Goal: Information Seeking & Learning: Compare options

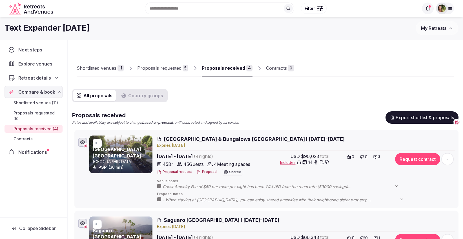
click at [92, 72] on link "Shortlisted venues 11" at bounding box center [100, 68] width 47 height 16
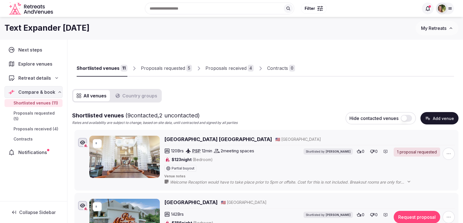
click at [34, 77] on span "Retreat details" at bounding box center [34, 78] width 33 height 7
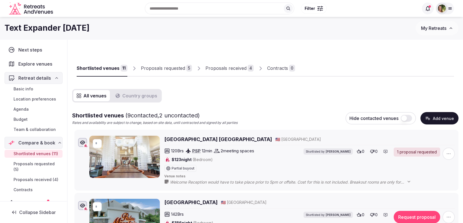
click at [19, 119] on span "Budget" at bounding box center [21, 120] width 14 height 6
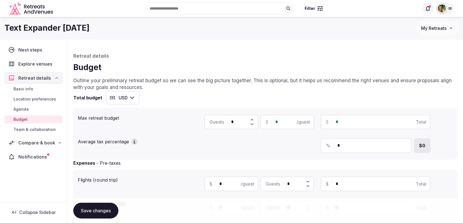
drag, startPoint x: 241, startPoint y: 123, endPoint x: 223, endPoint y: 122, distance: 17.2
click at [223, 122] on div "Guests *" at bounding box center [231, 122] width 54 height 15
type input "**"
drag, startPoint x: 281, startPoint y: 120, endPoint x: 272, endPoint y: 121, distance: 9.4
click at [272, 121] on div "$ * /guest" at bounding box center [287, 122] width 54 height 15
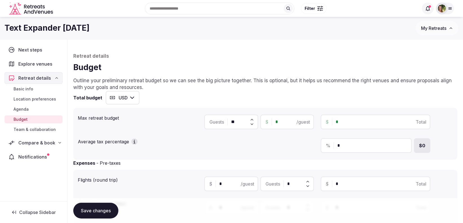
type input "*"
type input "**"
type input "***"
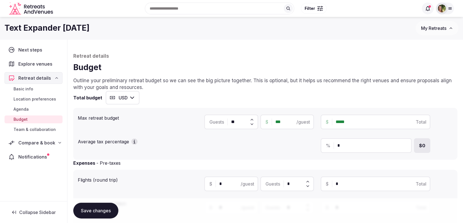
type input "*****"
type input "*******"
type input "*****"
click at [26, 141] on span "Compare & book" at bounding box center [37, 142] width 36 height 7
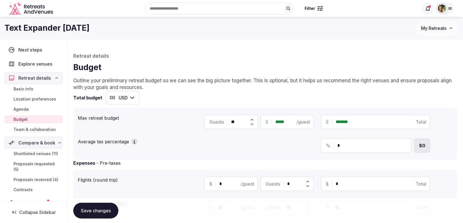
click at [23, 154] on span "Shortlisted venues (11)" at bounding box center [36, 154] width 45 height 6
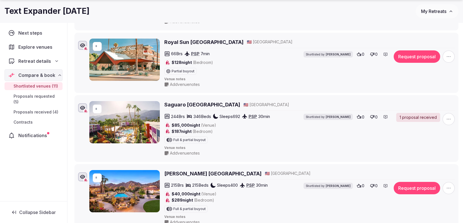
scroll to position [293, 0]
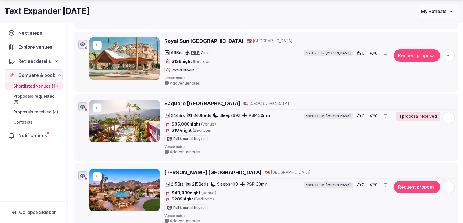
click at [179, 103] on h2 "Saguaro Palm Springs" at bounding box center [202, 103] width 76 height 7
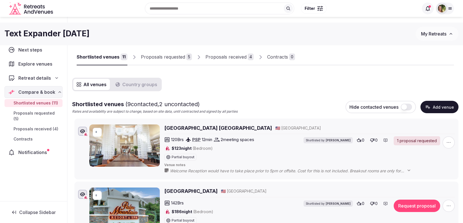
scroll to position [0, 0]
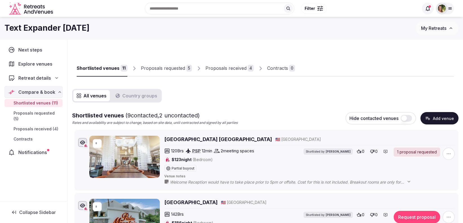
click at [153, 70] on div "Proposals requested" at bounding box center [163, 68] width 44 height 7
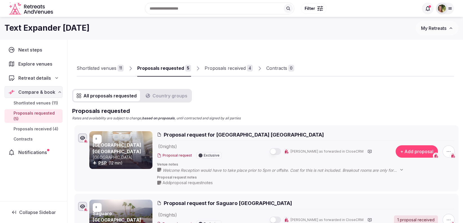
click at [223, 69] on div "Proposals received" at bounding box center [224, 68] width 41 height 7
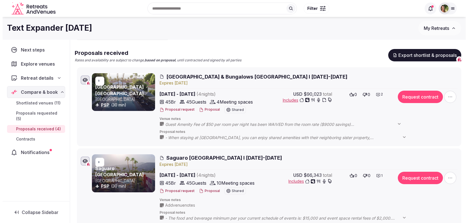
scroll to position [61, 0]
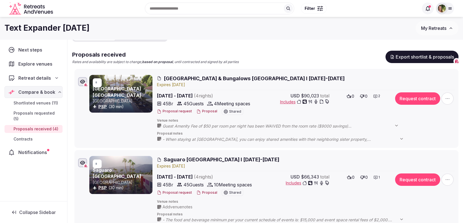
click at [203, 112] on button "Proposal" at bounding box center [206, 111] width 21 height 5
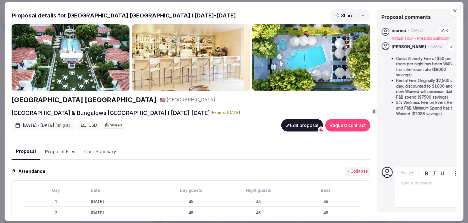
click at [375, 108] on div "Proposal details for Avalon Hotel & Bungalows Palm Springs I 9-13 Feb 2026 Shar…" at bounding box center [234, 111] width 445 height 205
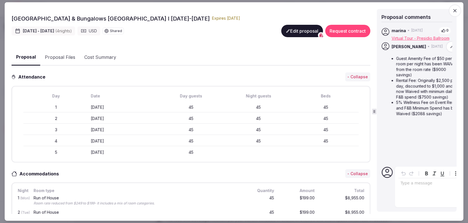
scroll to position [0, 0]
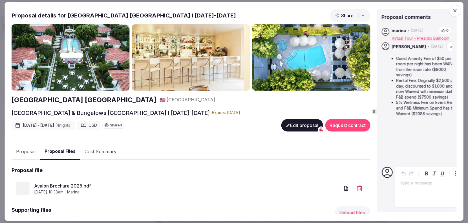
click at [55, 150] on button "Proposal Files" at bounding box center [60, 151] width 40 height 17
click at [453, 12] on icon "button" at bounding box center [454, 11] width 6 height 6
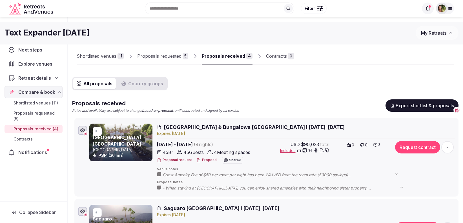
scroll to position [8, 0]
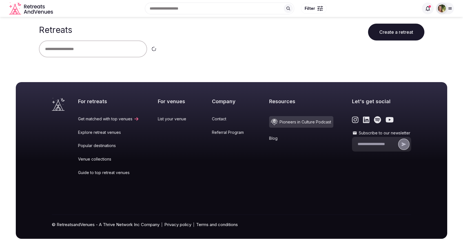
click at [450, 8] on icon at bounding box center [449, 9] width 3 height 2
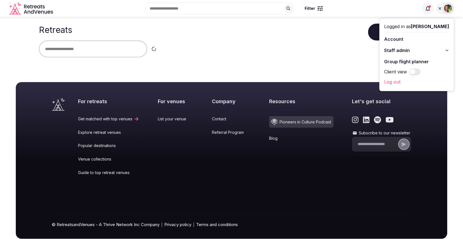
click at [419, 60] on link "Group flight planner" at bounding box center [416, 61] width 65 height 9
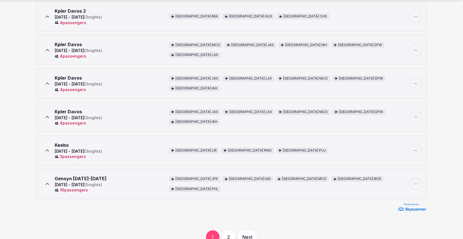
scroll to position [253, 0]
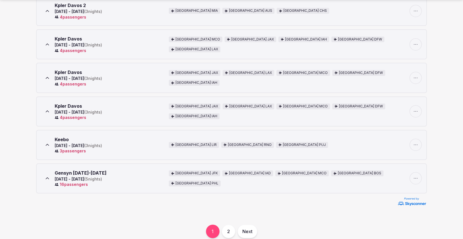
click at [47, 178] on icon at bounding box center [47, 178] width 3 height 1
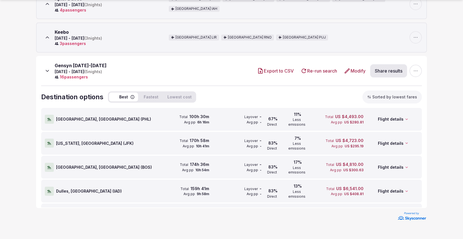
scroll to position [375, 0]
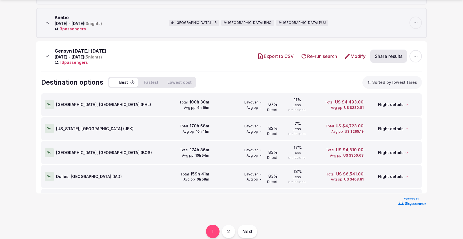
click at [53, 100] on div at bounding box center [49, 104] width 9 height 9
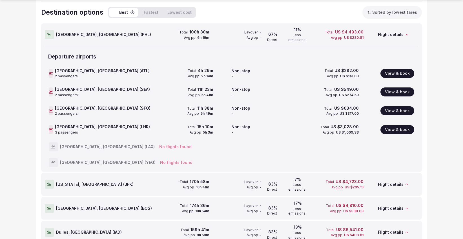
scroll to position [451, 0]
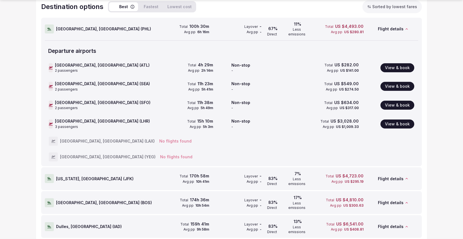
click at [74, 176] on span "New York, United States ( JFK )" at bounding box center [94, 179] width 77 height 6
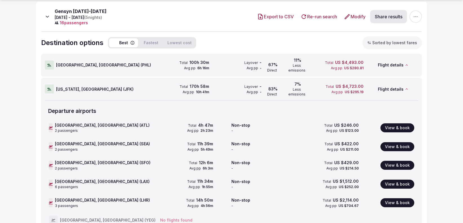
scroll to position [420, 0]
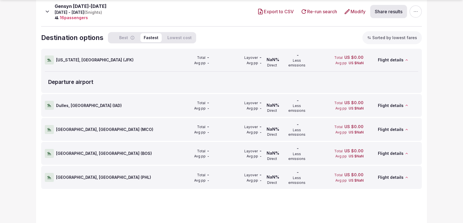
click at [155, 36] on button "Fastest" at bounding box center [150, 37] width 21 height 9
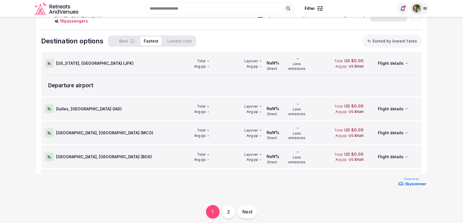
scroll to position [413, 0]
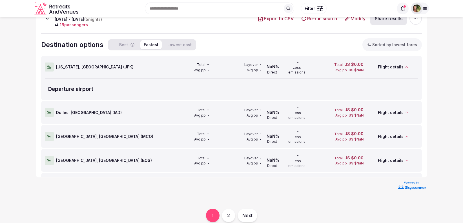
click at [85, 110] on span "Dulles, United States ( IAD )" at bounding box center [89, 113] width 66 height 6
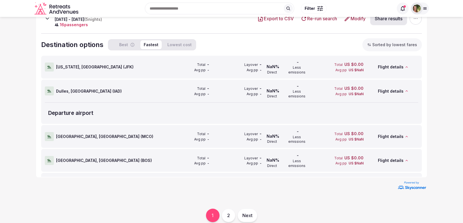
click at [70, 158] on span "Boston, United States ( BOS )" at bounding box center [104, 161] width 96 height 6
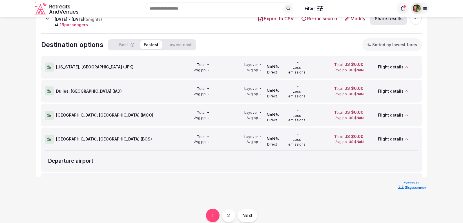
click at [124, 42] on button "Best" at bounding box center [123, 44] width 29 height 9
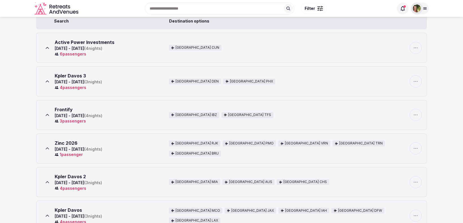
scroll to position [0, 0]
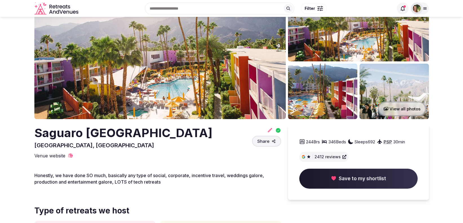
click at [462, 13] on html "Recent searches Braga, Portugal Porto, Portugal Denver, CO Phoenix, AZ France S…" at bounding box center [231, 65] width 463 height 223
